Goal: Transaction & Acquisition: Obtain resource

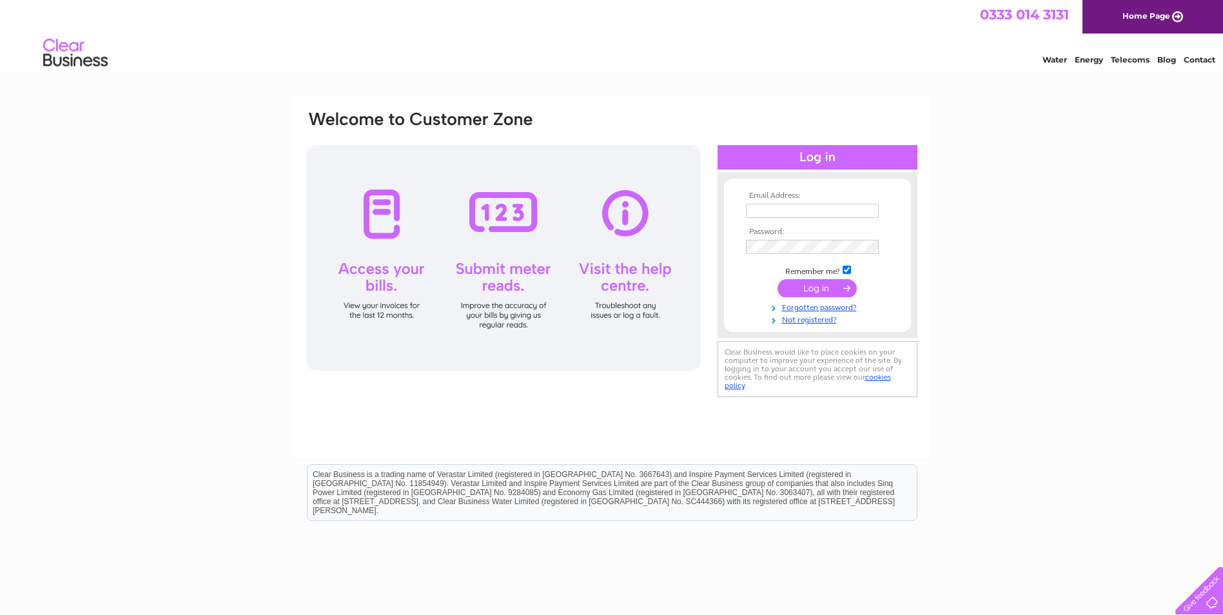
type input "ines@porrelli.com"
click at [829, 285] on input "submit" at bounding box center [817, 288] width 79 height 18
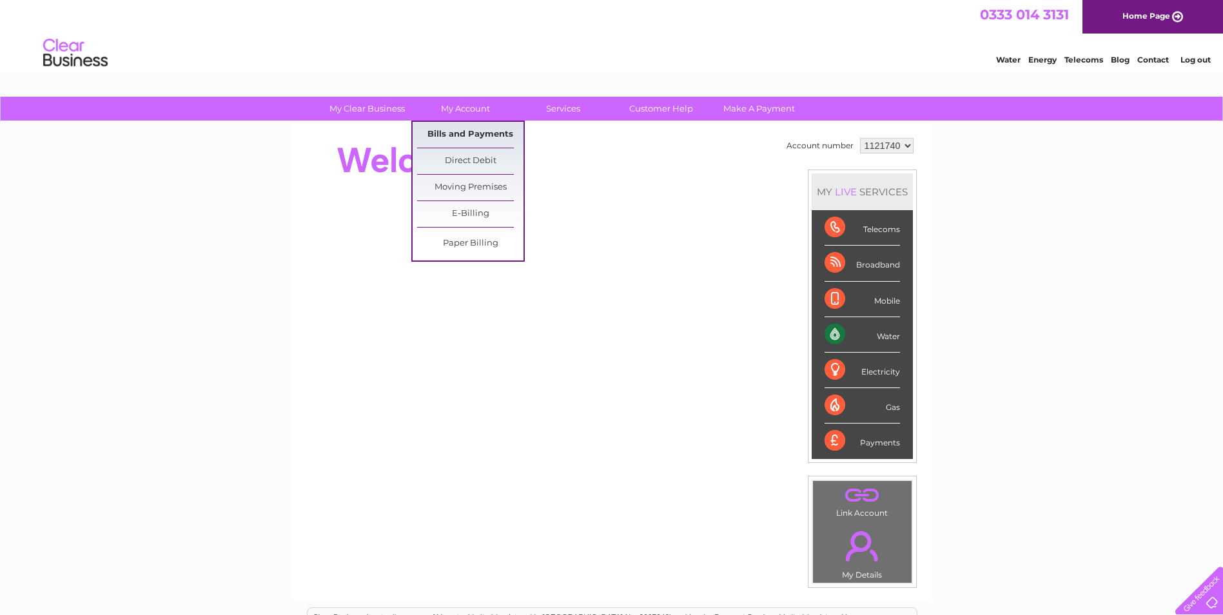
click at [471, 132] on link "Bills and Payments" at bounding box center [470, 135] width 106 height 26
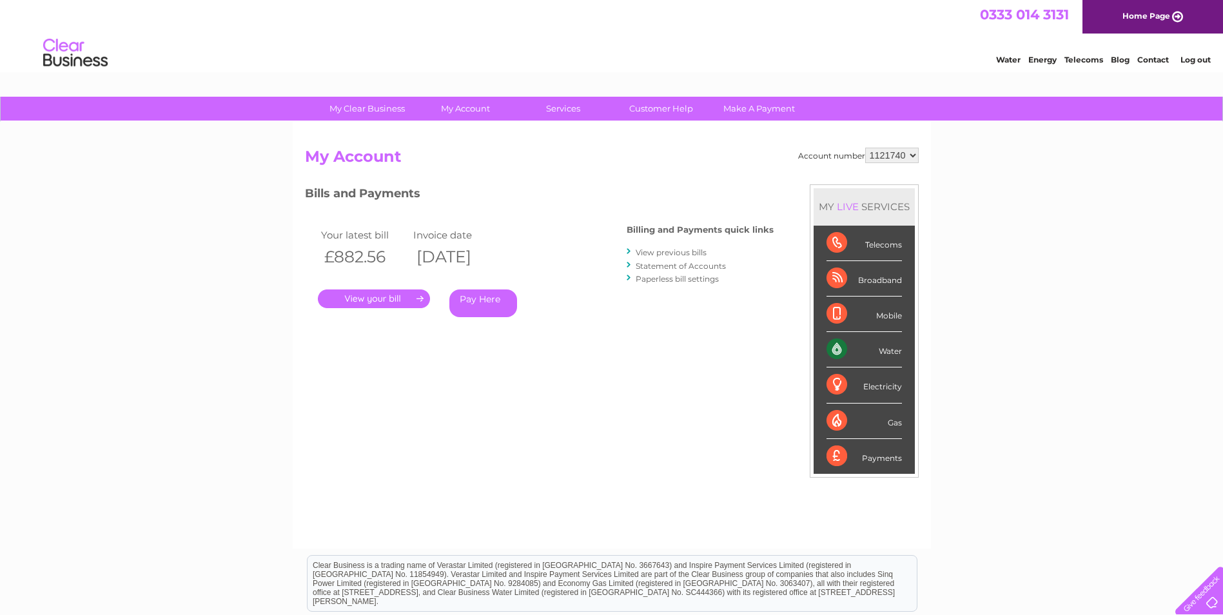
click at [392, 300] on link "." at bounding box center [374, 299] width 112 height 19
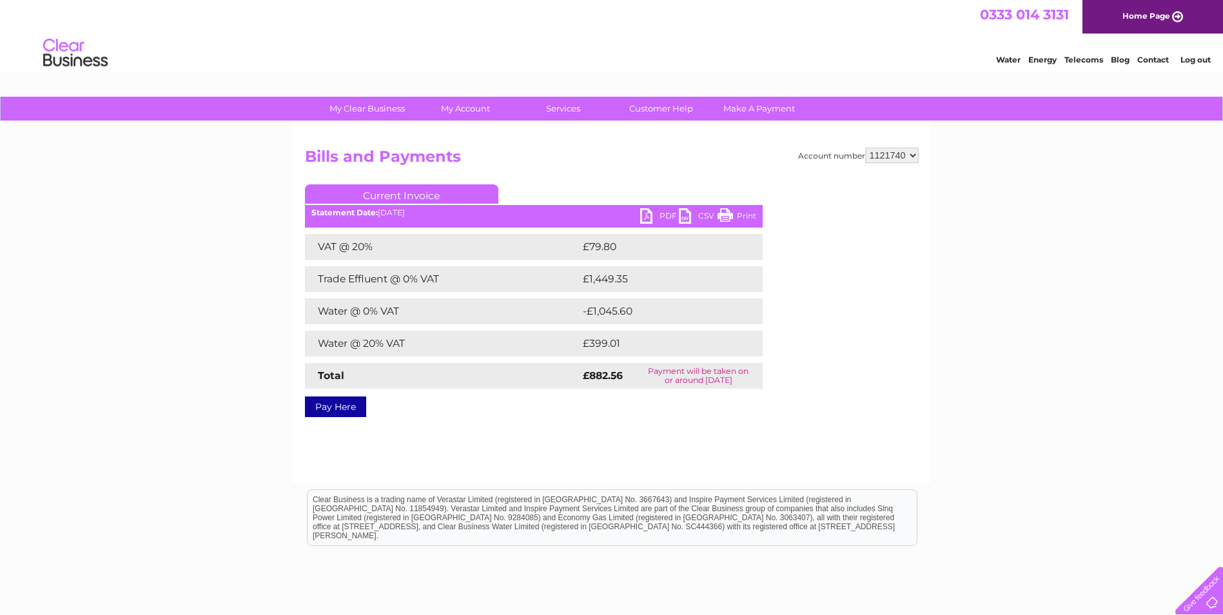
click at [668, 215] on link "PDF" at bounding box center [659, 217] width 39 height 19
click at [917, 362] on div "Account number 1121740 Bills and Payments Current Invoice PDF CSV Print Total" at bounding box center [612, 280] width 614 height 265
click at [1194, 61] on link "Log out" at bounding box center [1196, 60] width 30 height 10
